Goal: Information Seeking & Learning: Learn about a topic

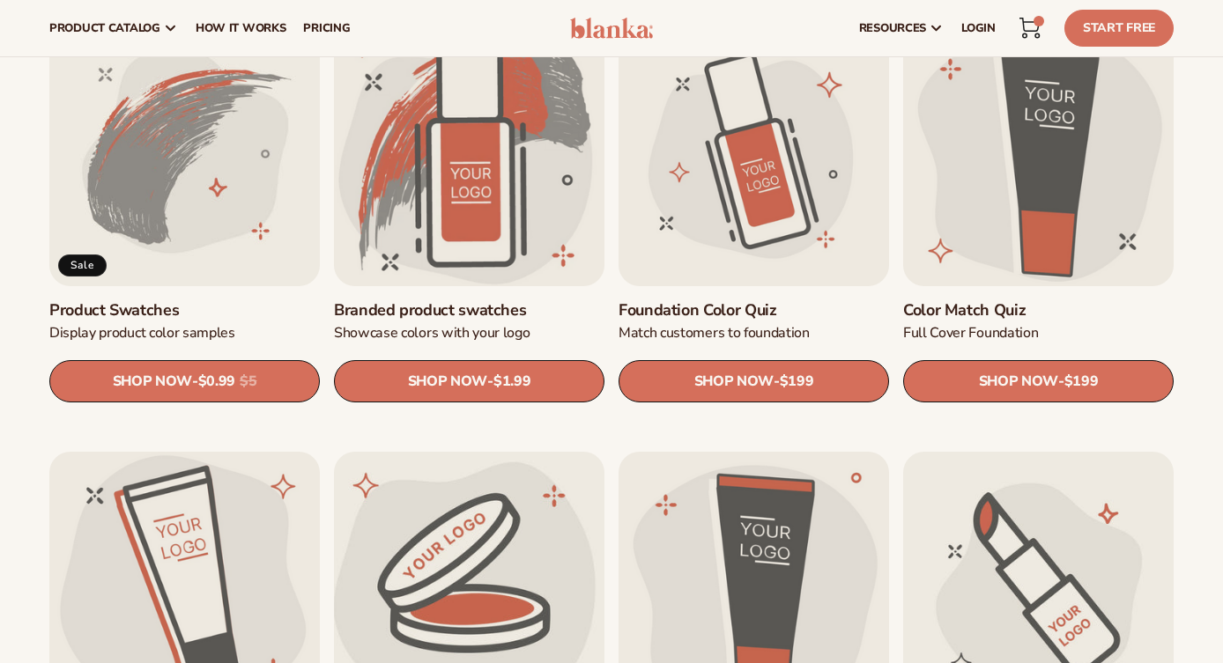
scroll to position [958, 0]
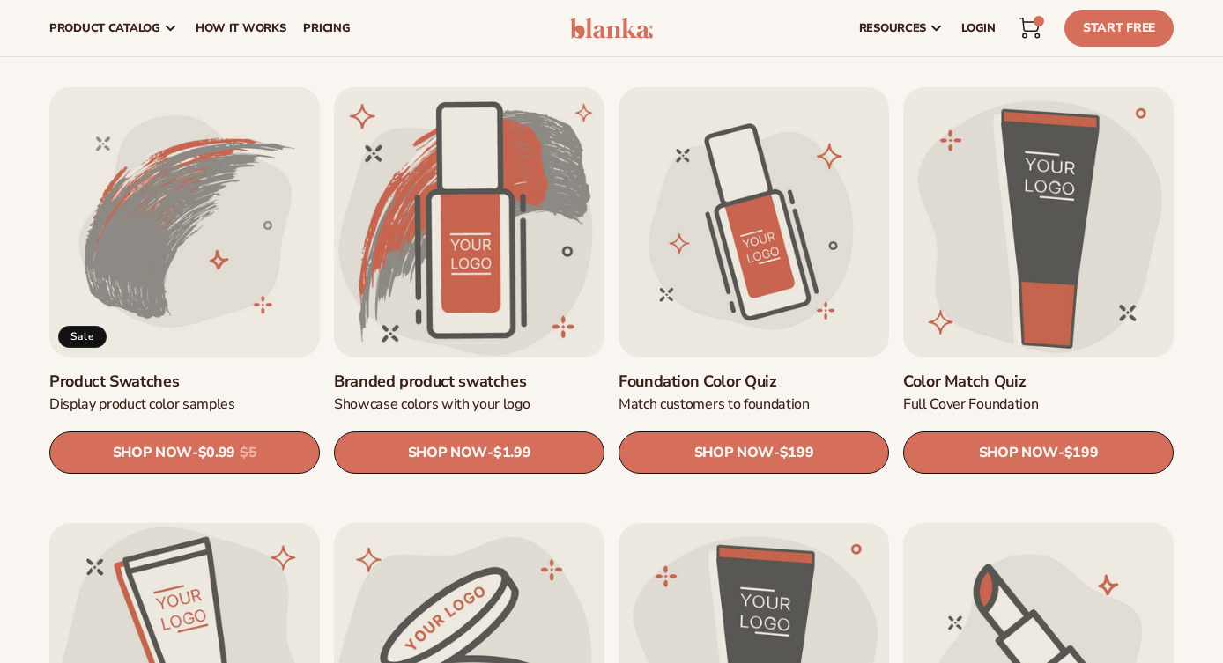
click at [164, 372] on link "Product Swatches" at bounding box center [184, 382] width 270 height 20
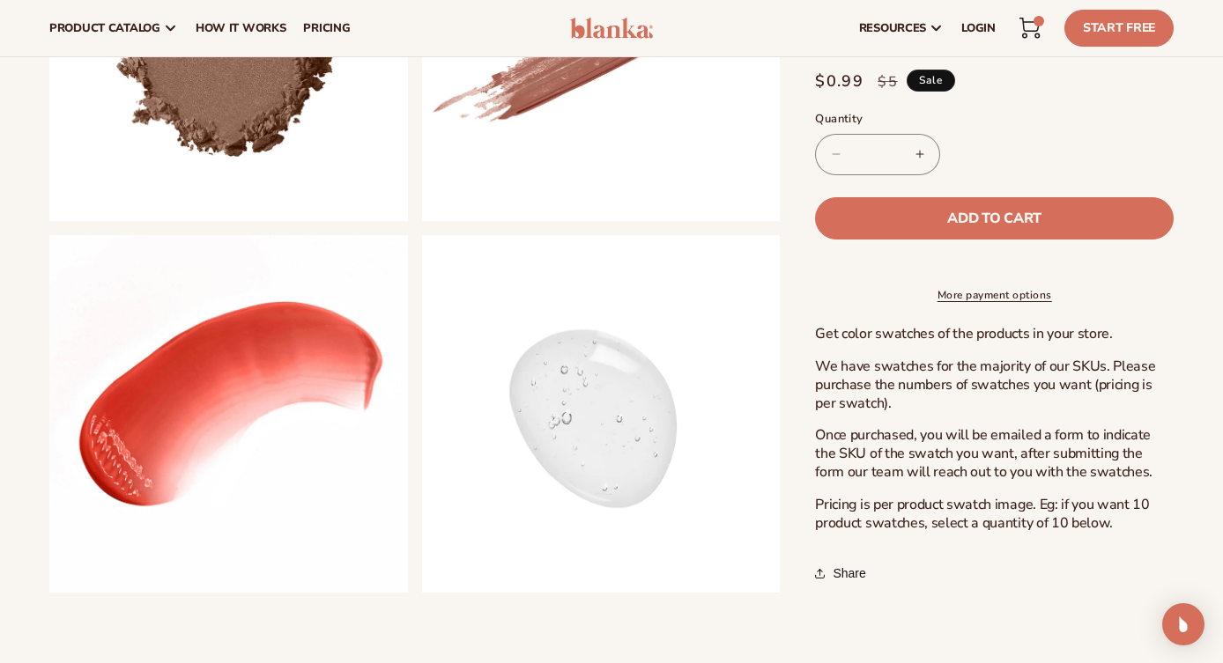
scroll to position [640, 0]
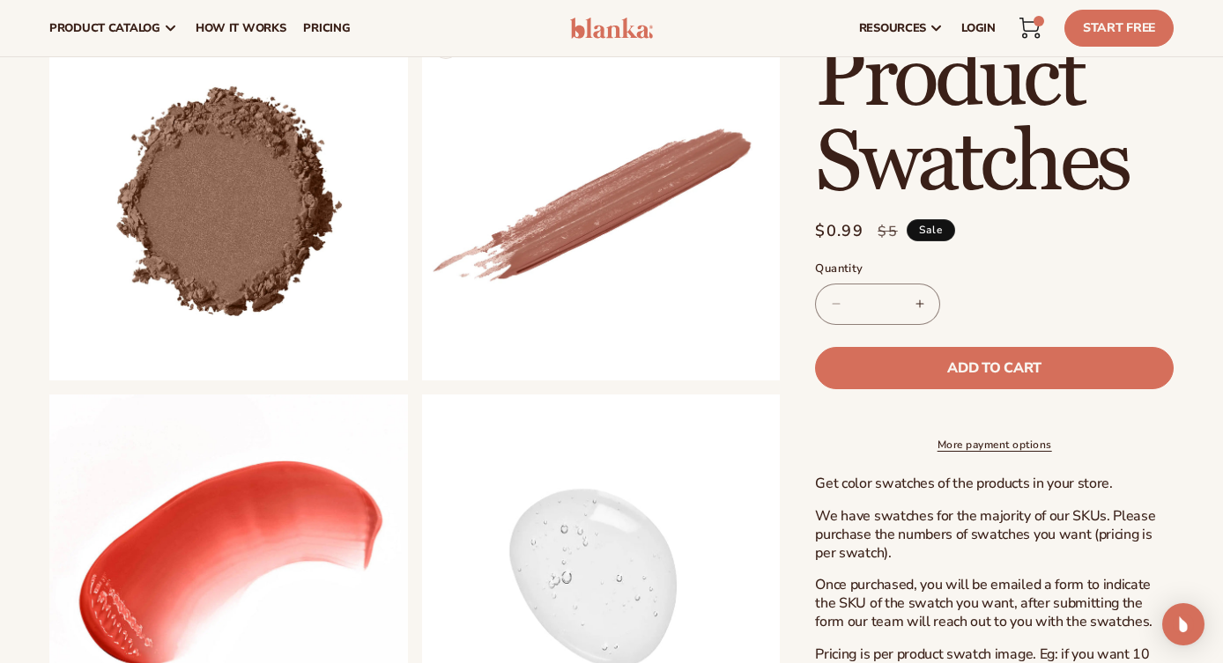
click at [422, 381] on button "Open media 3 in modal" at bounding box center [422, 381] width 0 height 0
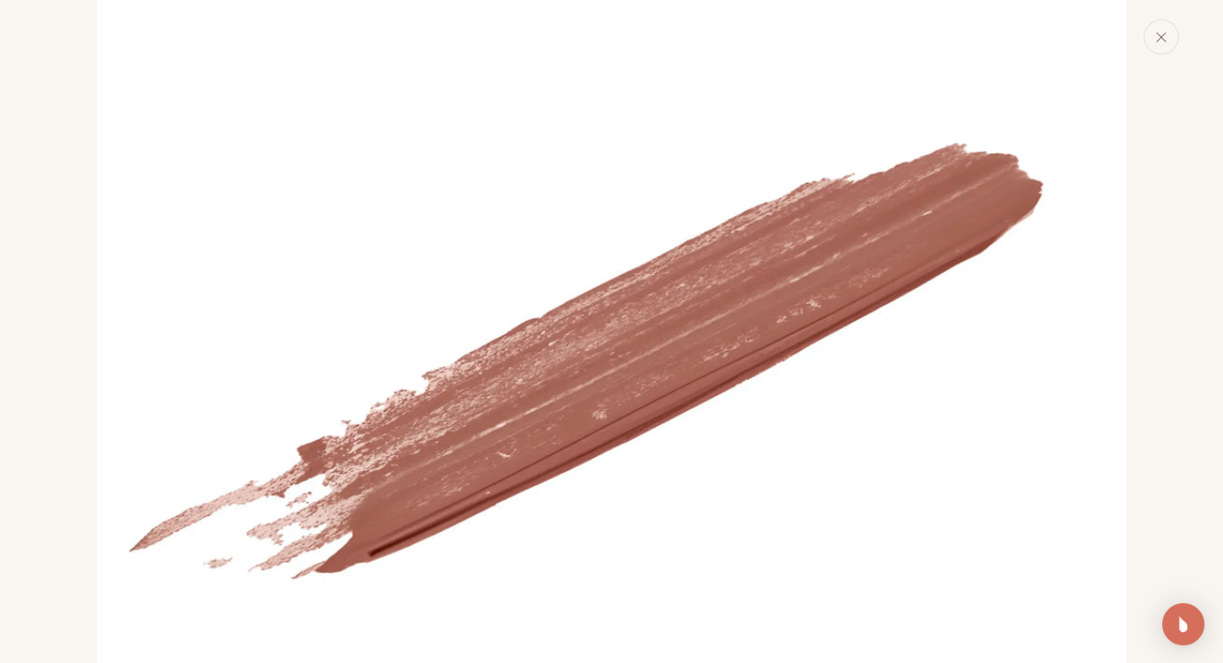
scroll to position [2261, 0]
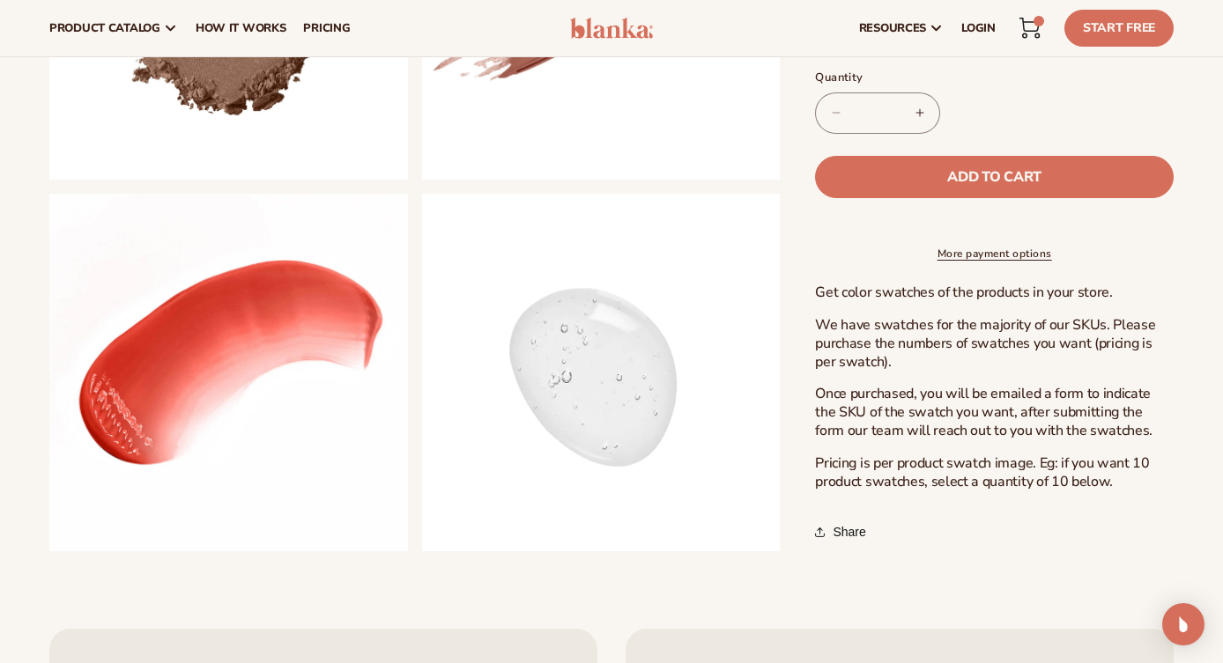
scroll to position [809, 0]
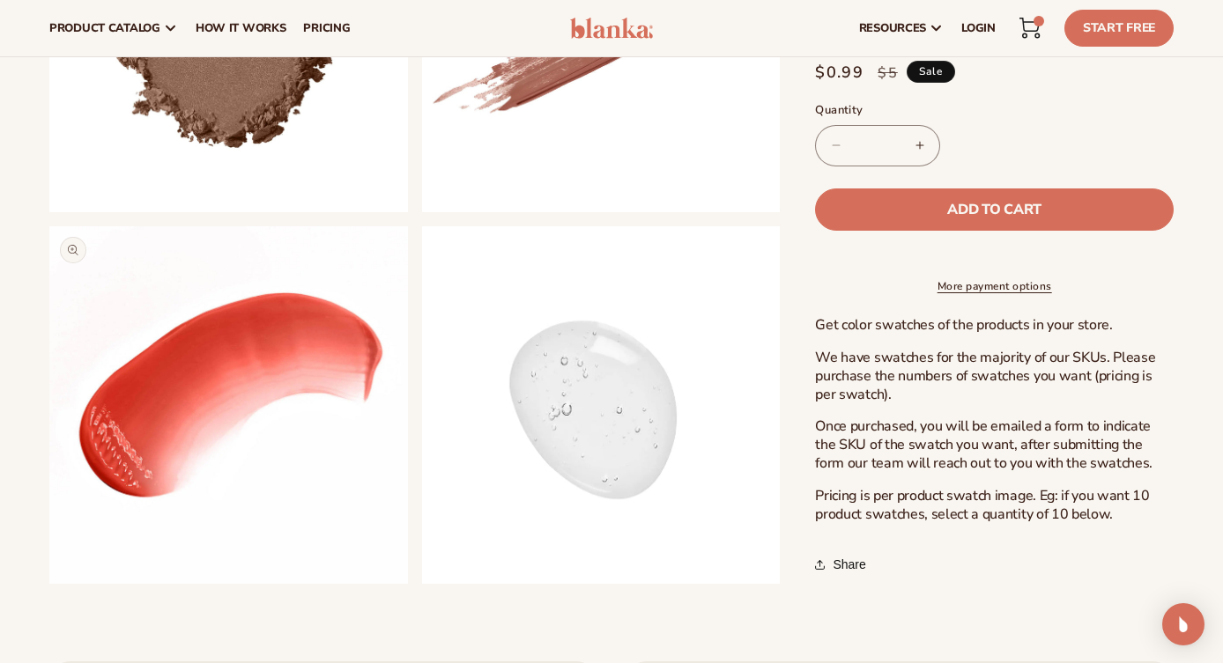
click at [49, 584] on button "Open media 4 in modal" at bounding box center [49, 584] width 0 height 0
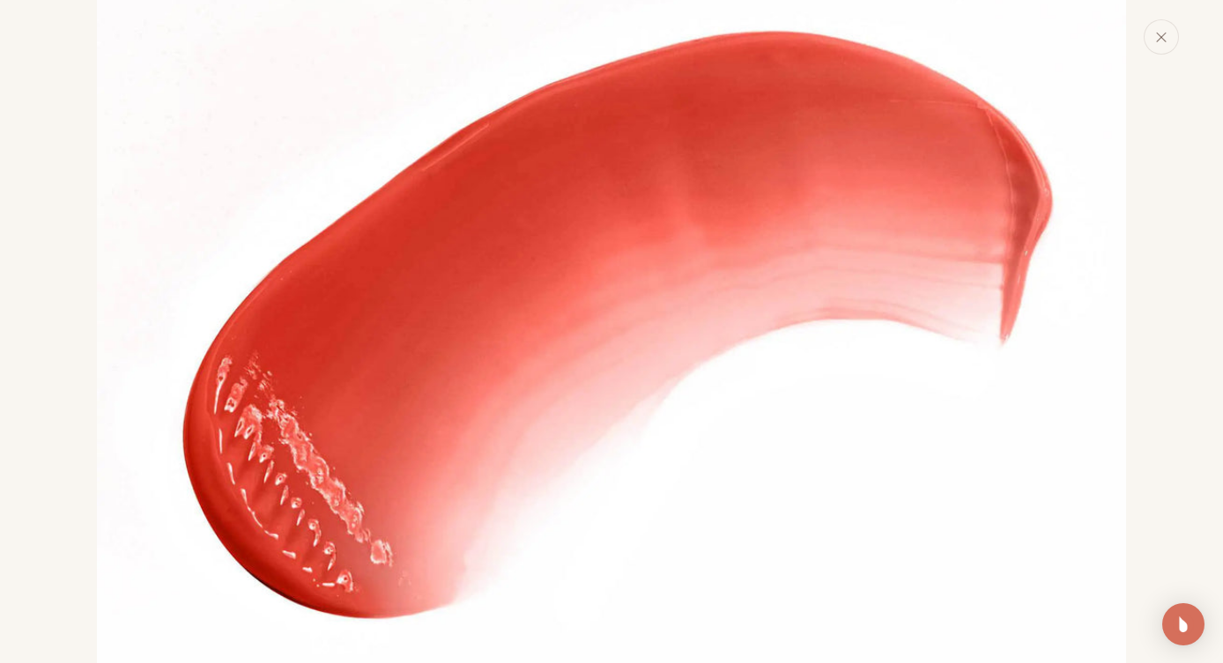
scroll to position [3298, 0]
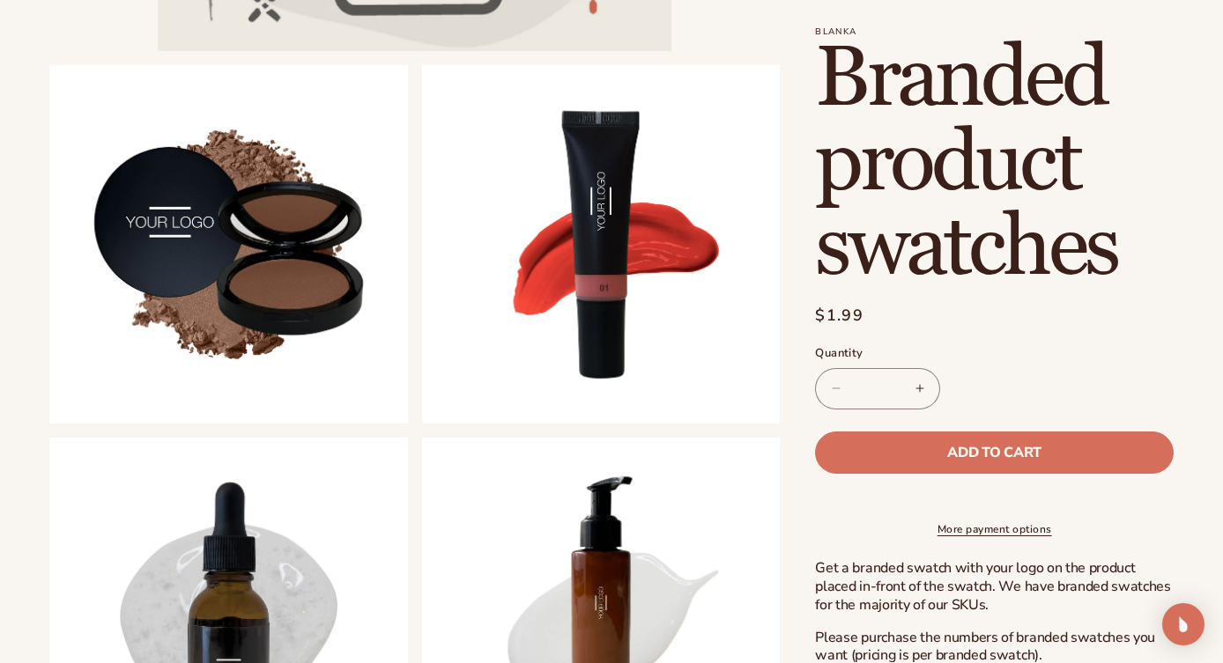
scroll to position [596, 0]
